Goal: Register for event/course

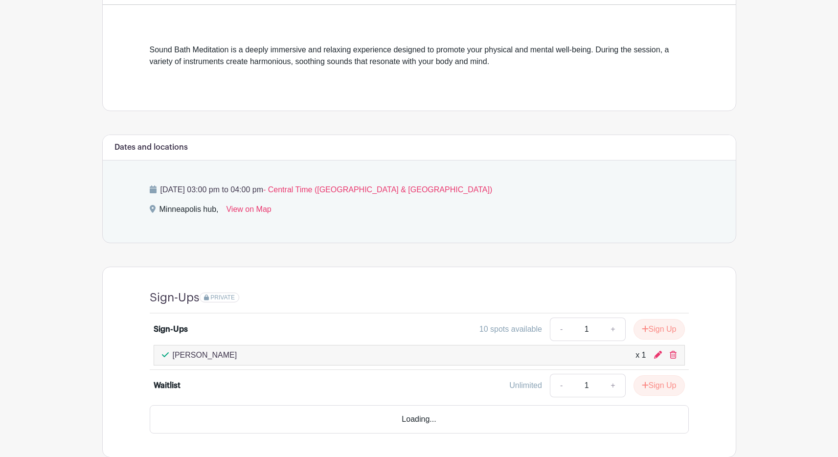
scroll to position [285, 0]
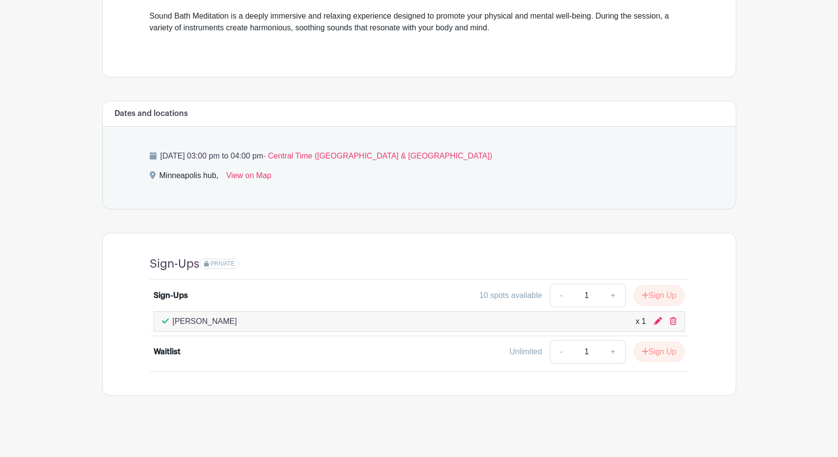
click at [54, 161] on main "Log In Sign Up for Free Life@Chewy's Events Minneapolis - TMAW Sound Bath Exper…" at bounding box center [419, 86] width 838 height 742
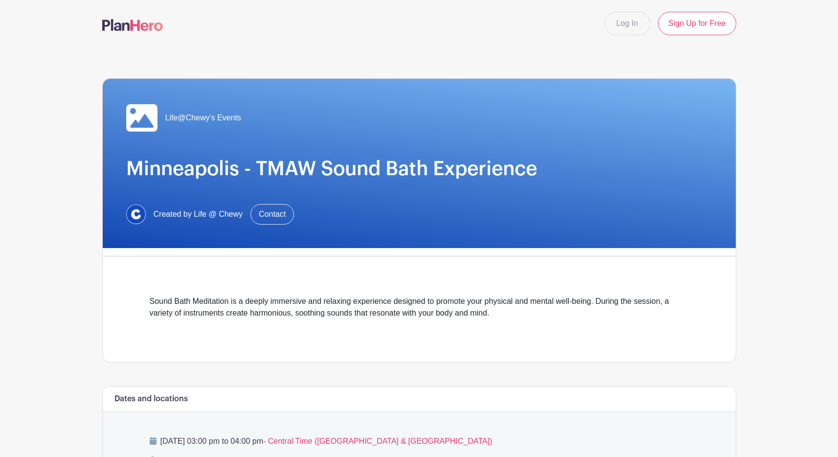
click at [524, 292] on div "Sound Bath Meditation is a deeply immersive and relaxing experience designed to…" at bounding box center [419, 313] width 586 height 98
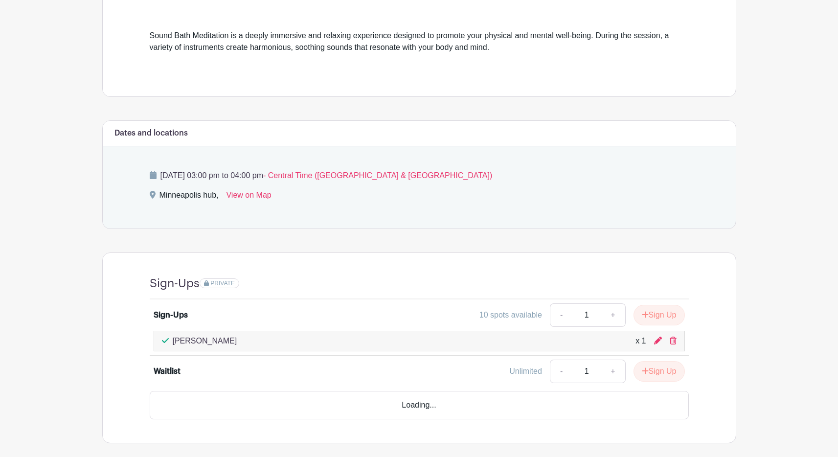
scroll to position [285, 0]
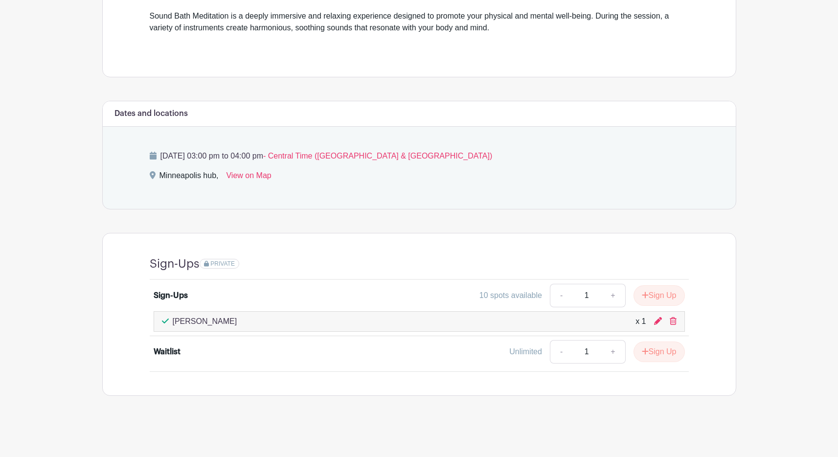
click at [475, 219] on turbo-frame "Dates and locations Tuesday, October 07, 2025 at 03:00 pm to 04:00 pm - Central…" at bounding box center [419, 248] width 634 height 295
click at [359, 302] on div "10 spots available - 1 + Sign Up" at bounding box center [485, 295] width 399 height 23
click at [803, 191] on main "Log In Sign Up for Free Life@Chewy's Events Minneapolis - TMAW Sound Bath Exper…" at bounding box center [419, 86] width 838 height 742
